Goal: Information Seeking & Learning: Find specific fact

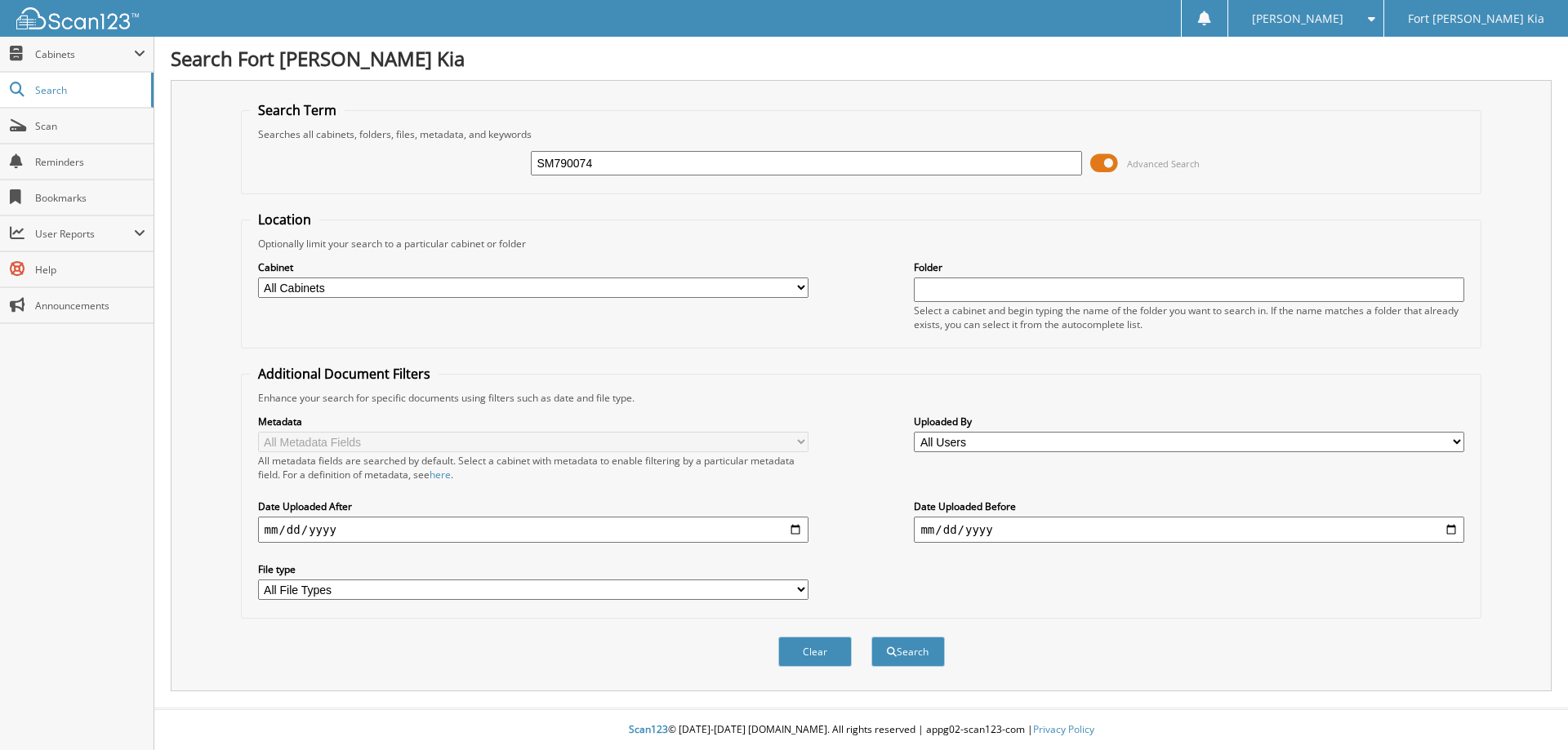
type input "SM790074"
click at [871, 637] on button "Search" at bounding box center [908, 651] width 74 height 31
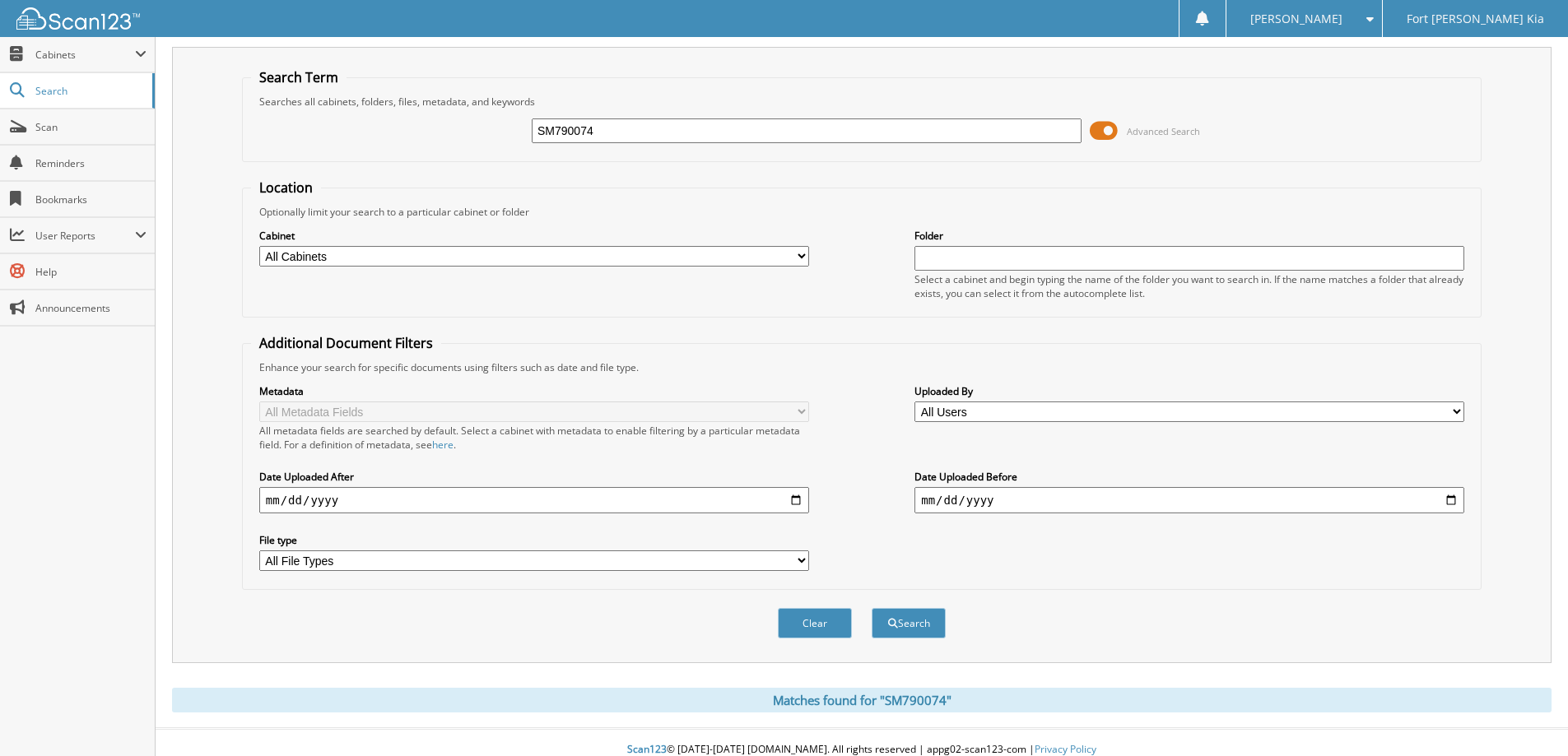
scroll to position [49, 0]
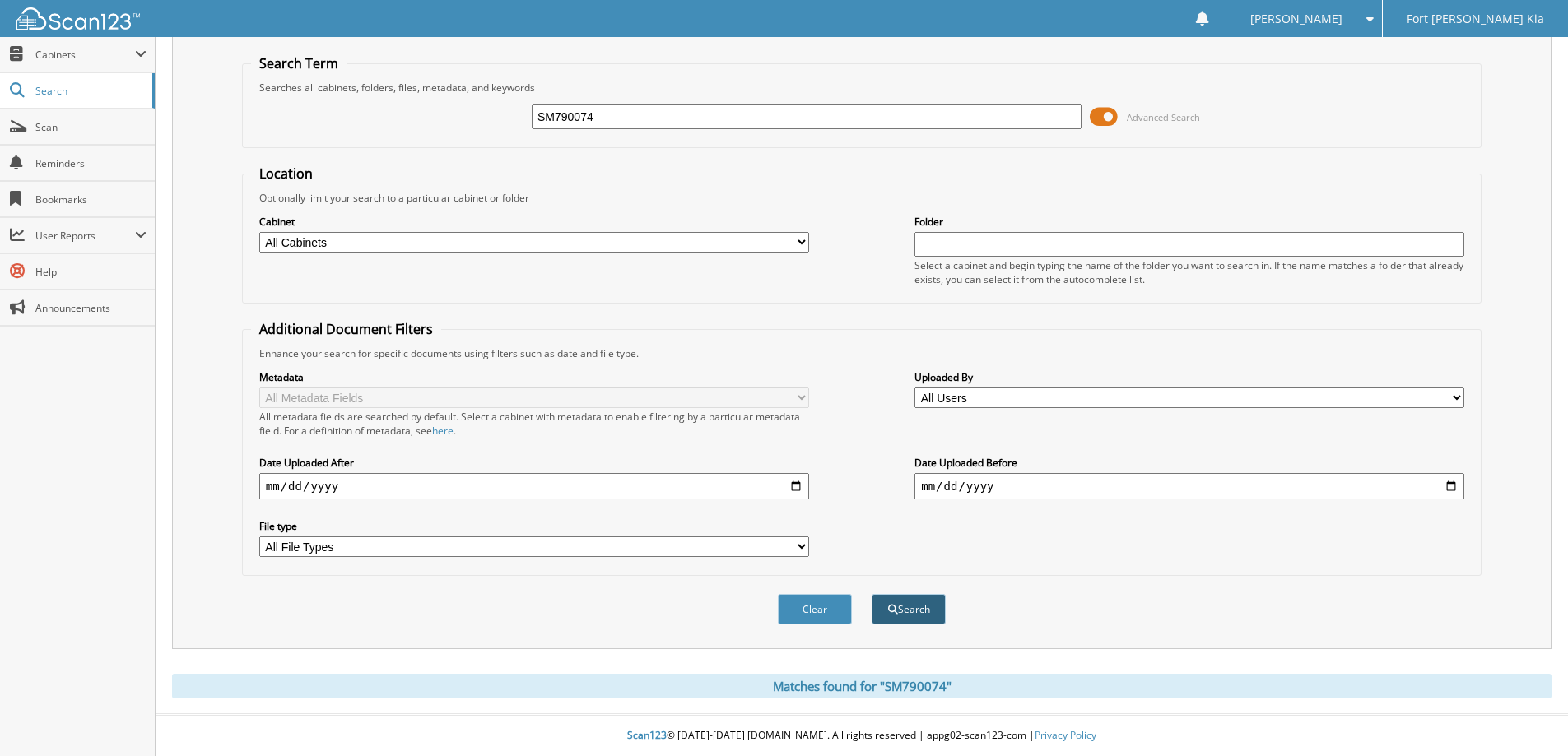
click at [904, 612] on button "Search" at bounding box center [908, 609] width 75 height 31
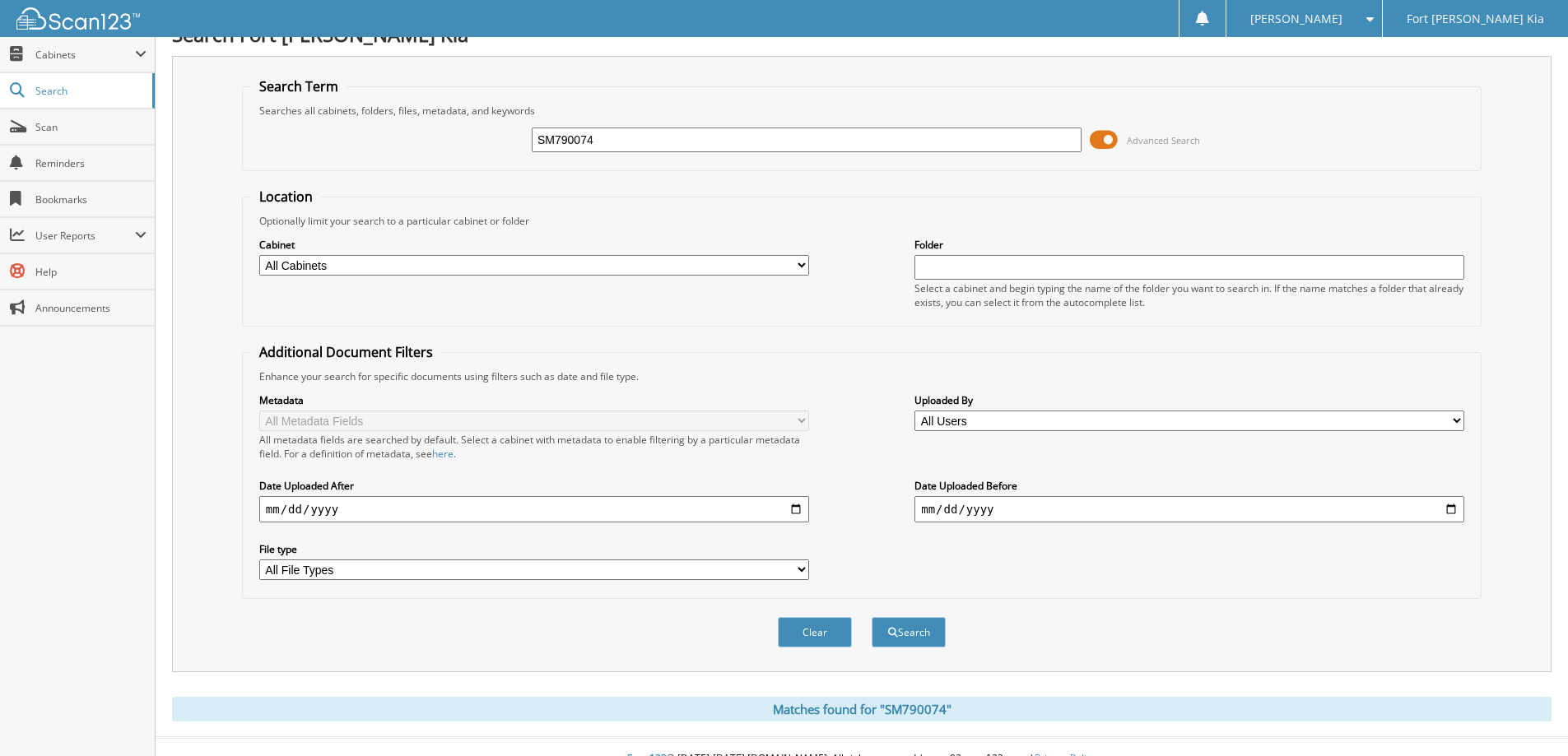
scroll to position [49, 0]
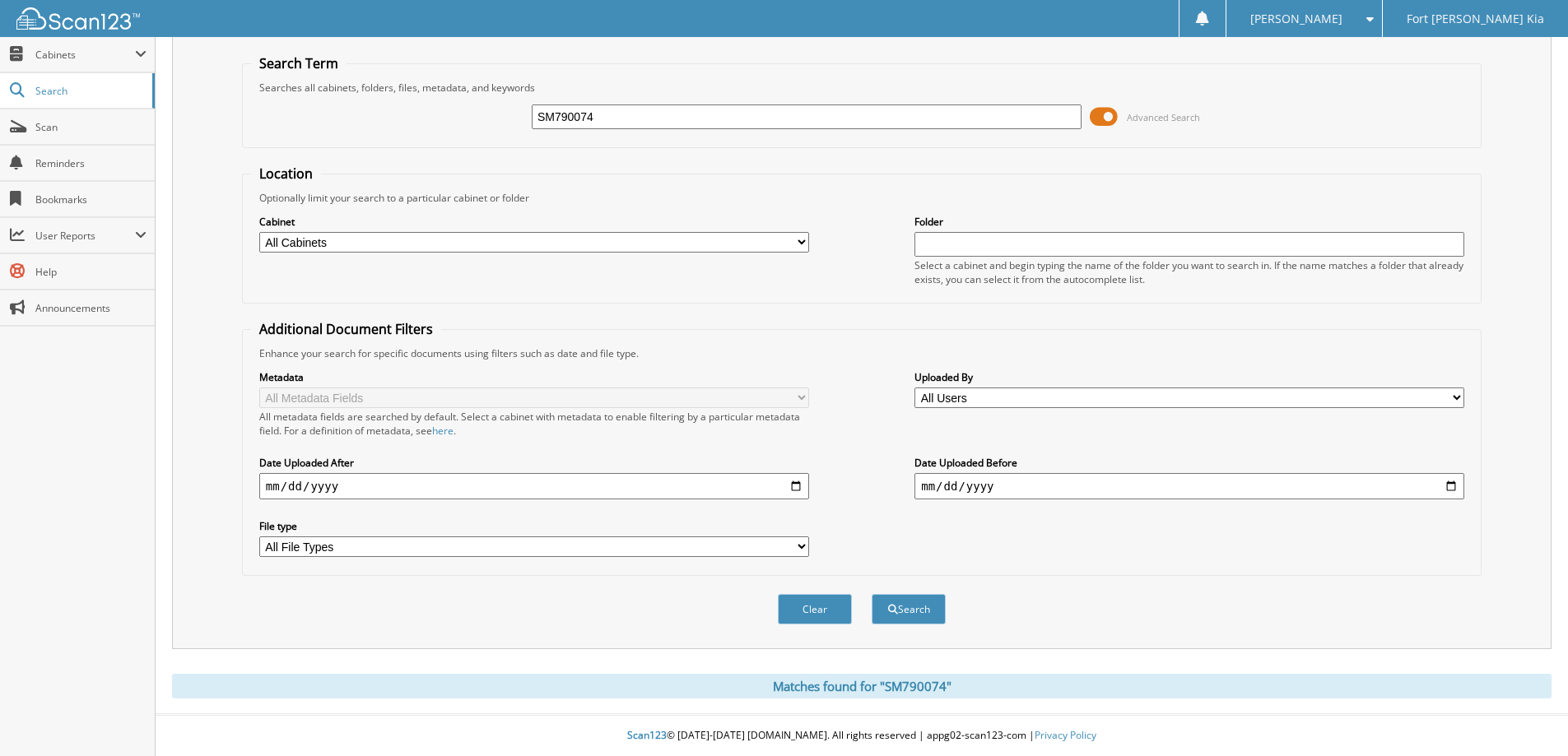
drag, startPoint x: 825, startPoint y: 608, endPoint x: 819, endPoint y: 601, distance: 9.2
click at [824, 608] on button "Clear" at bounding box center [815, 609] width 75 height 31
